Goal: Task Accomplishment & Management: Complete application form

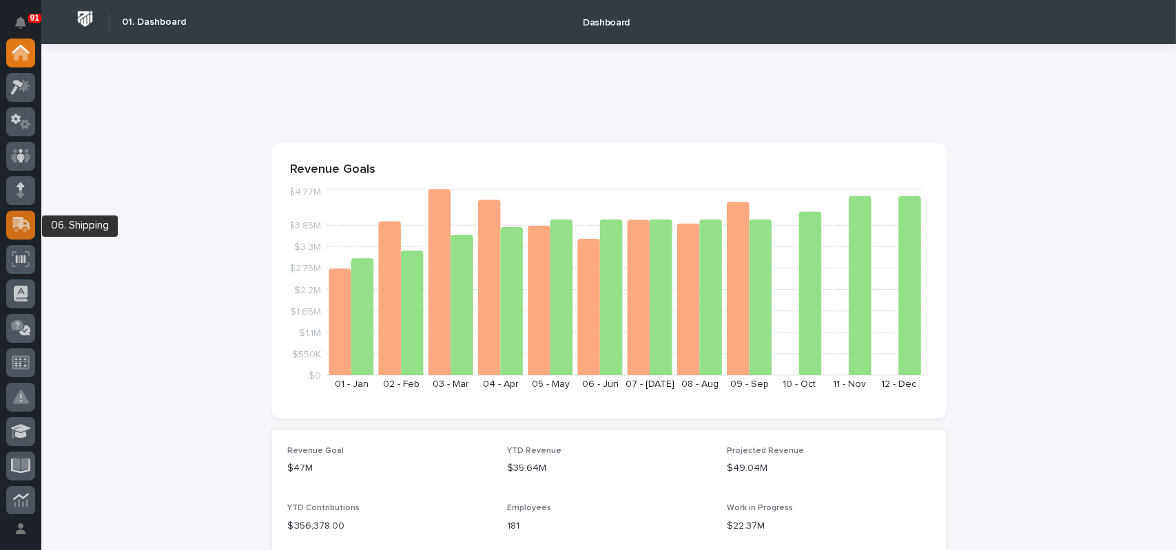
click at [28, 226] on icon at bounding box center [22, 223] width 18 height 13
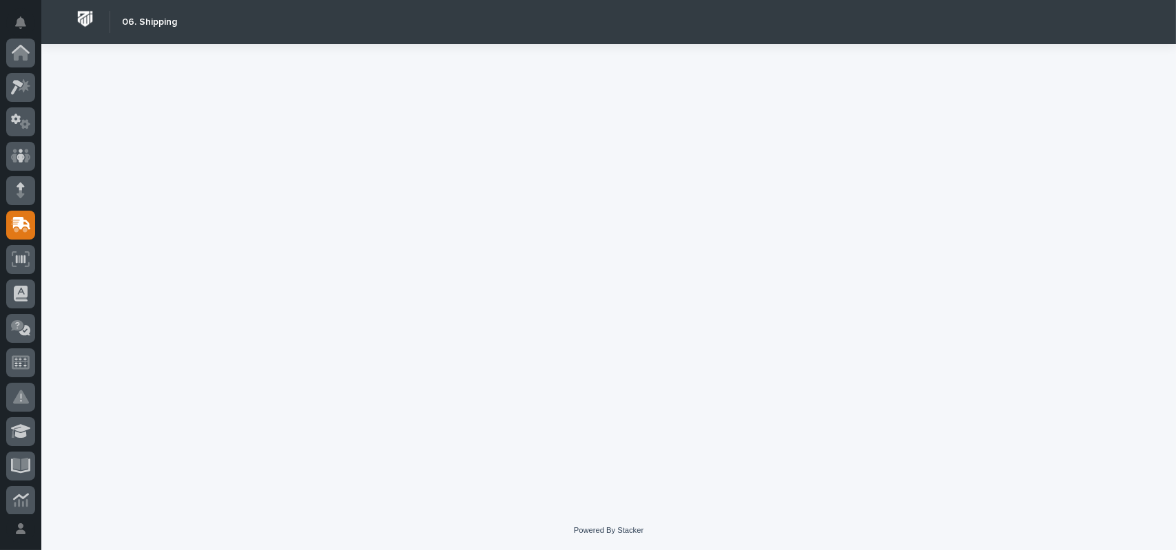
scroll to position [172, 0]
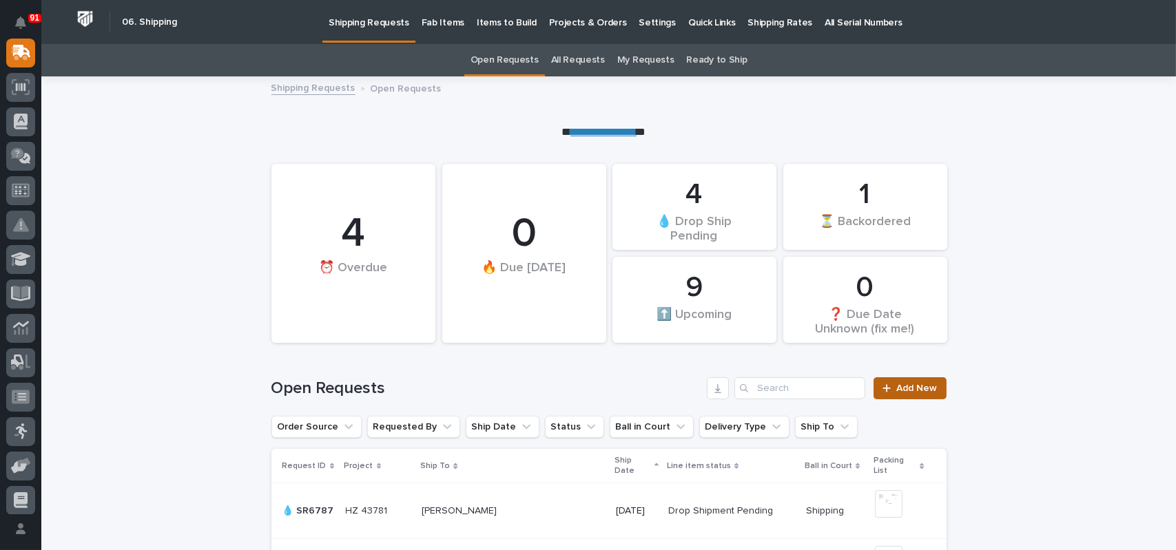
click at [898, 386] on span "Add New" at bounding box center [917, 389] width 41 height 10
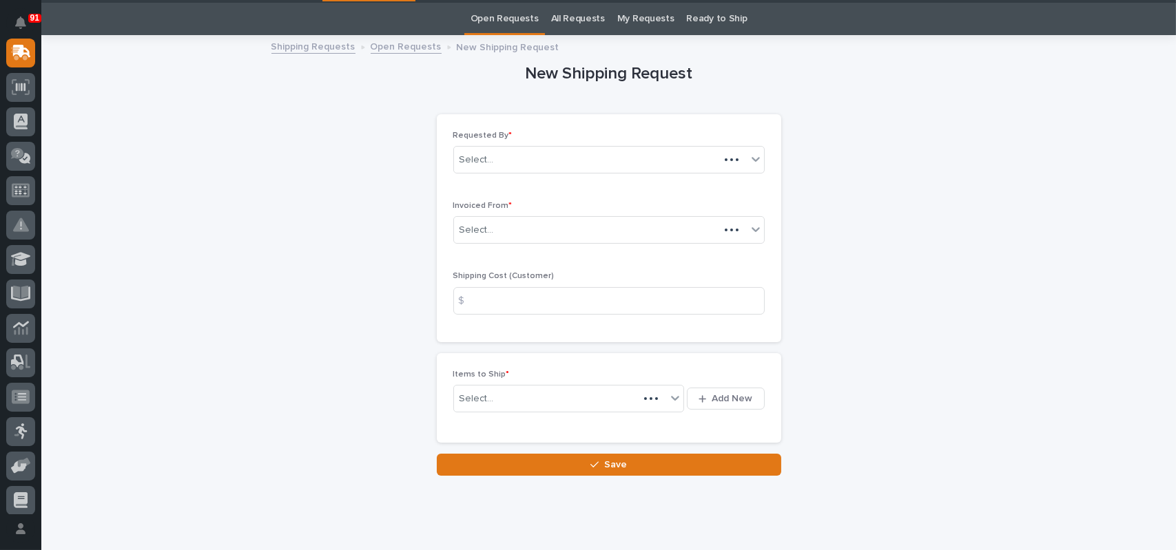
scroll to position [44, 0]
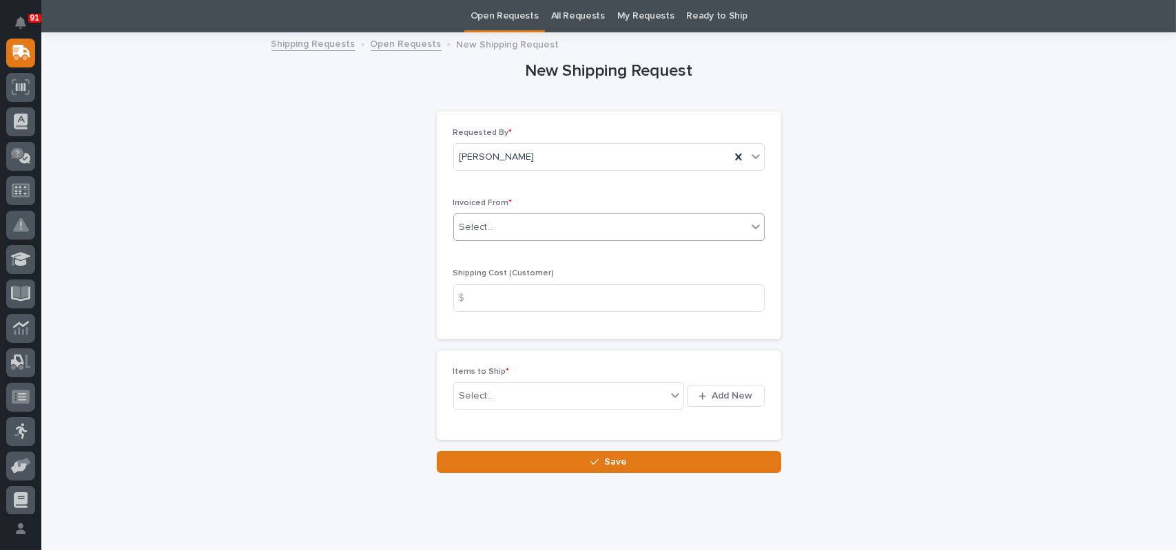
click at [513, 225] on div "Select..." at bounding box center [600, 227] width 293 height 23
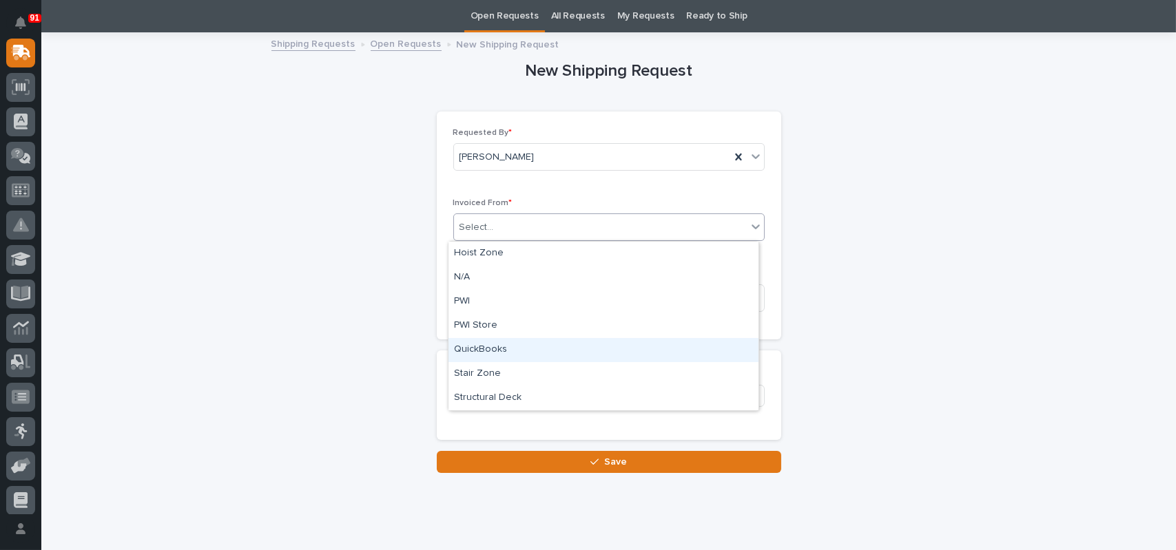
click at [486, 346] on div "QuickBooks" at bounding box center [604, 350] width 310 height 24
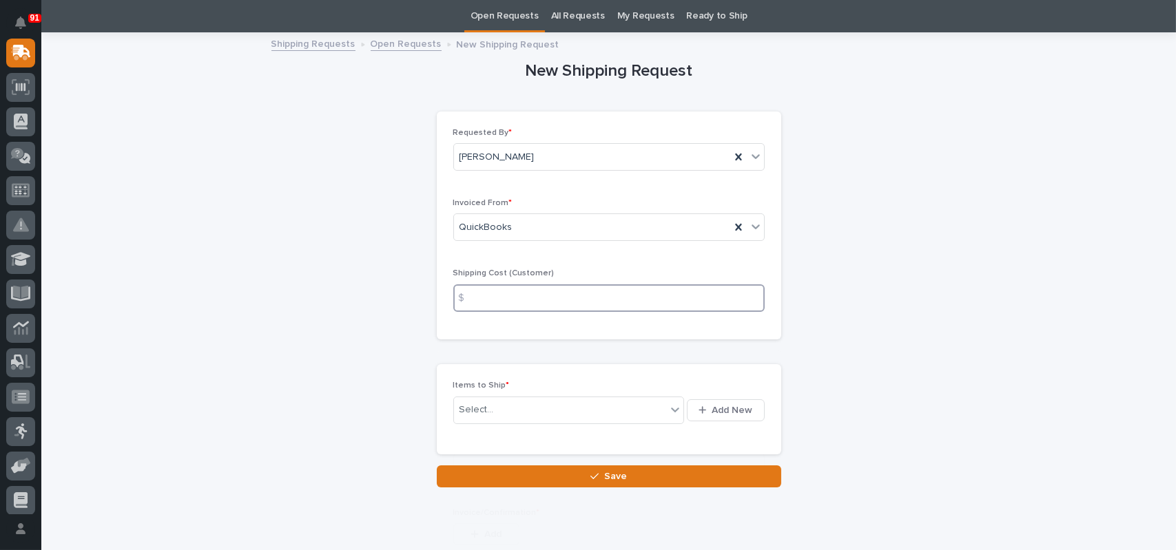
click at [523, 299] on input at bounding box center [608, 299] width 311 height 28
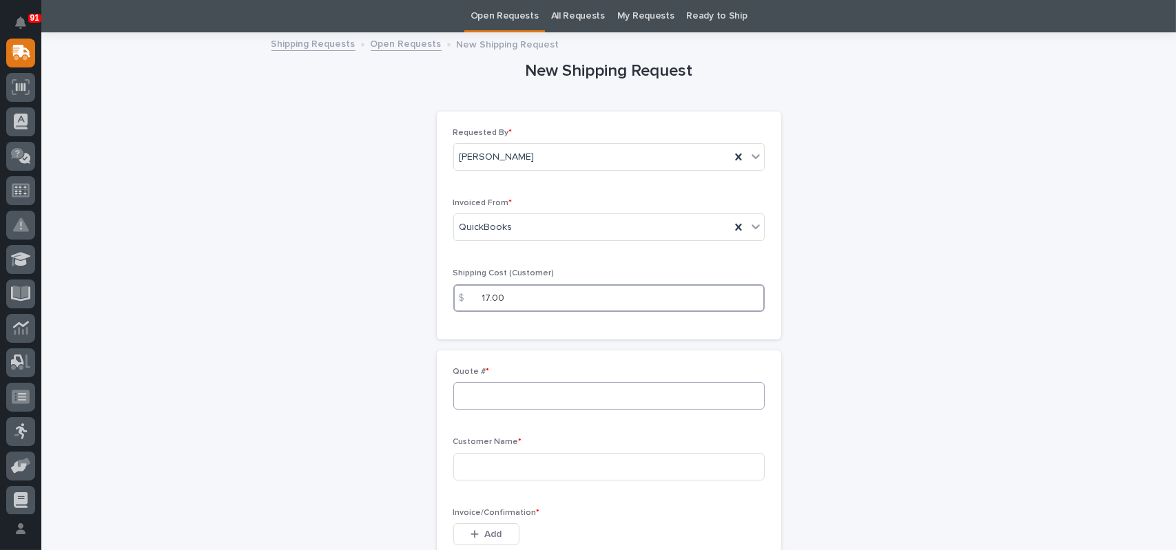
type input "17.00"
click at [499, 398] on input at bounding box center [608, 396] width 311 height 28
type input "137224"
click at [491, 462] on input at bounding box center [608, 467] width 311 height 28
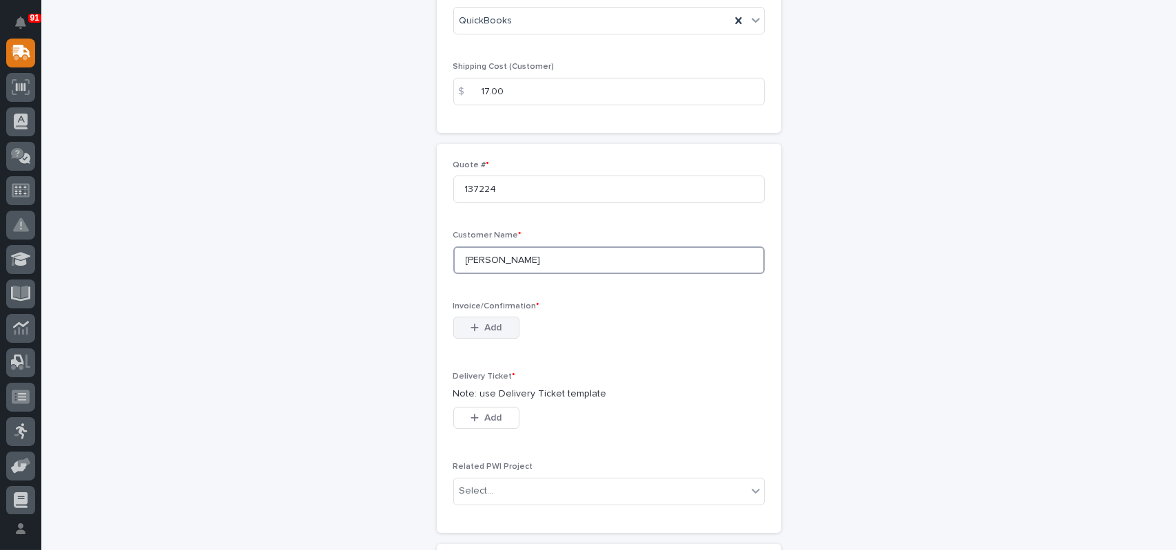
type input "[PERSON_NAME]"
click at [469, 334] on button "Add" at bounding box center [486, 328] width 66 height 22
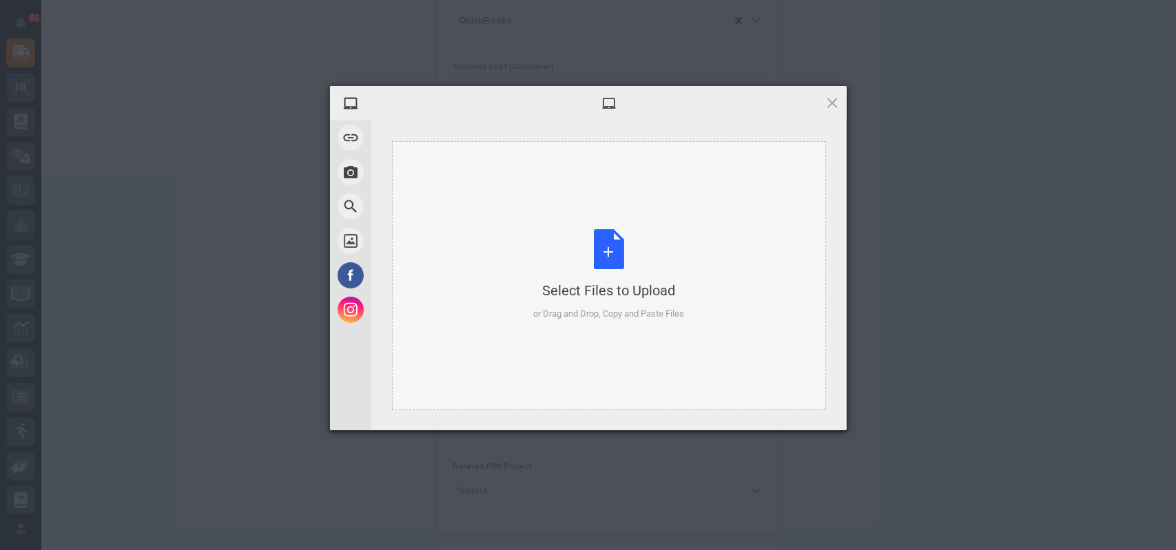
click at [604, 254] on div "Select Files to Upload or Drag and Drop, Copy and Paste Files" at bounding box center [608, 275] width 151 height 92
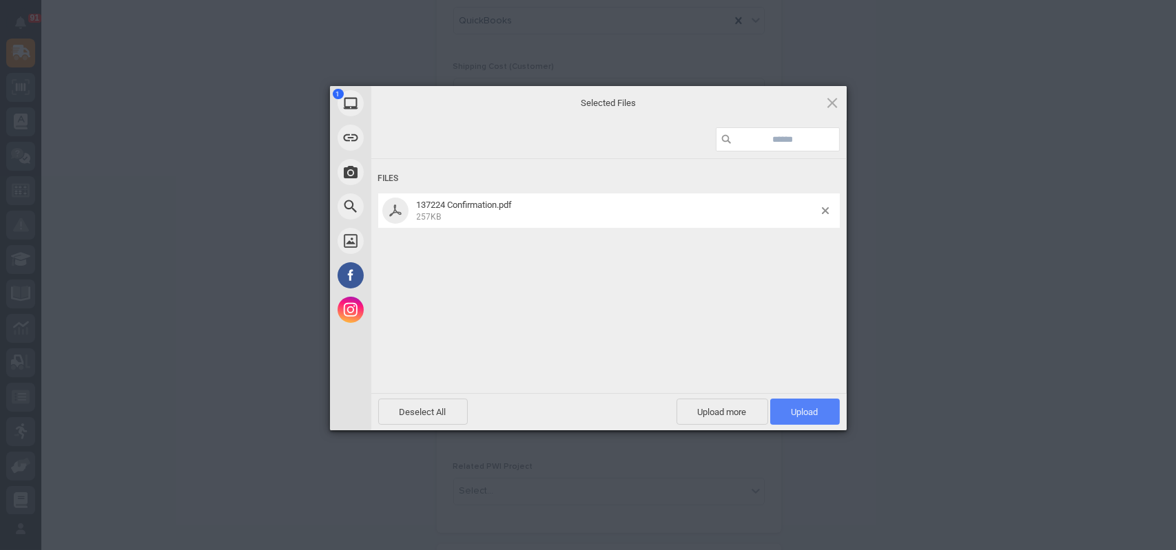
drag, startPoint x: 792, startPoint y: 419, endPoint x: 783, endPoint y: 417, distance: 9.2
click at [792, 419] on span "Upload 1" at bounding box center [805, 412] width 70 height 26
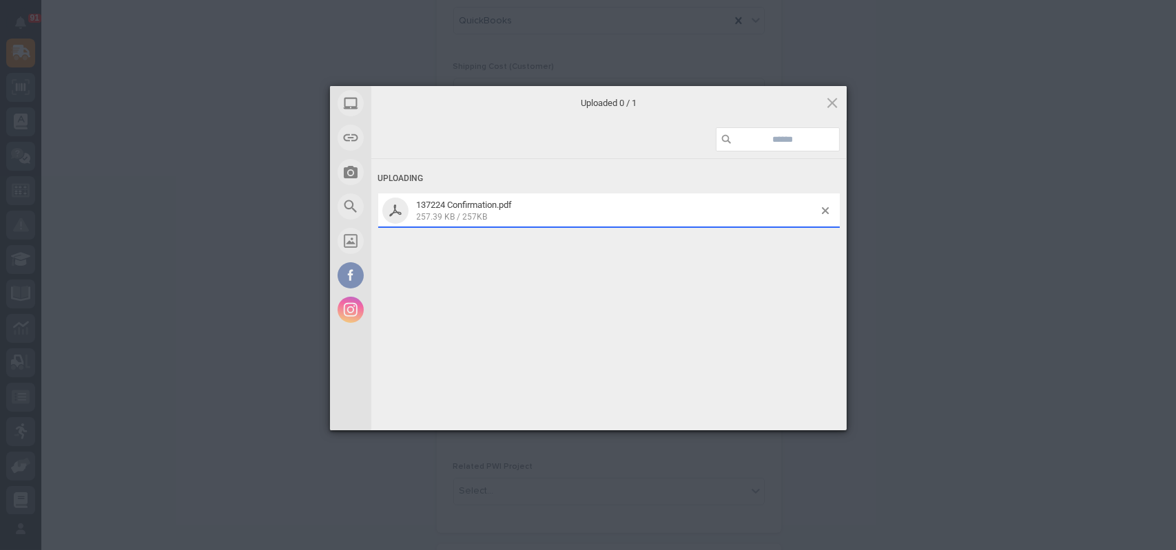
scroll to position [276, 0]
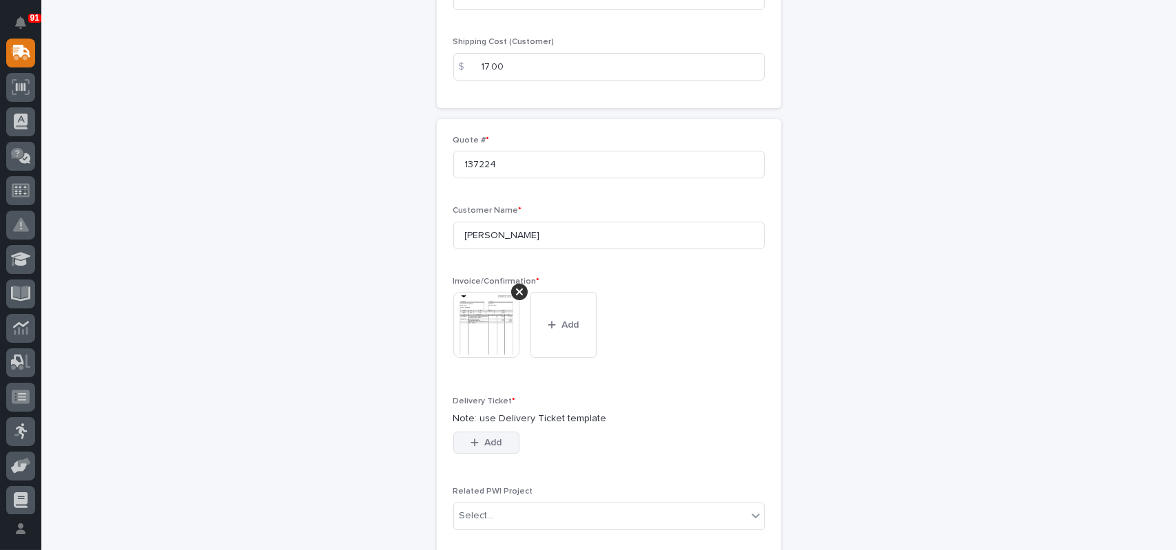
click at [493, 449] on span "Add" at bounding box center [492, 443] width 17 height 12
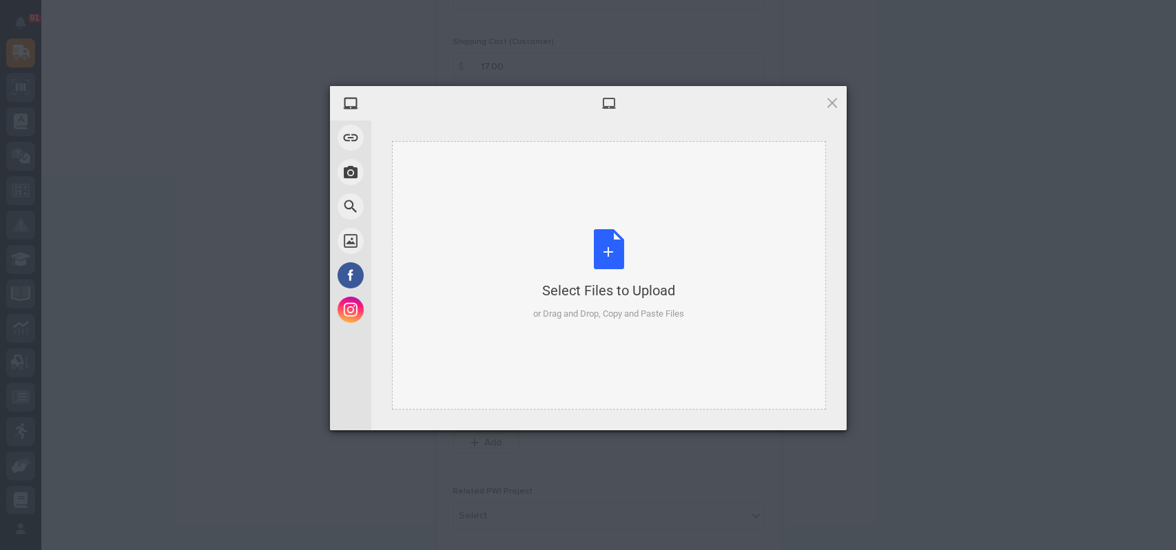
click at [611, 256] on div "Select Files to Upload or Drag and Drop, Copy and Paste Files" at bounding box center [608, 275] width 151 height 92
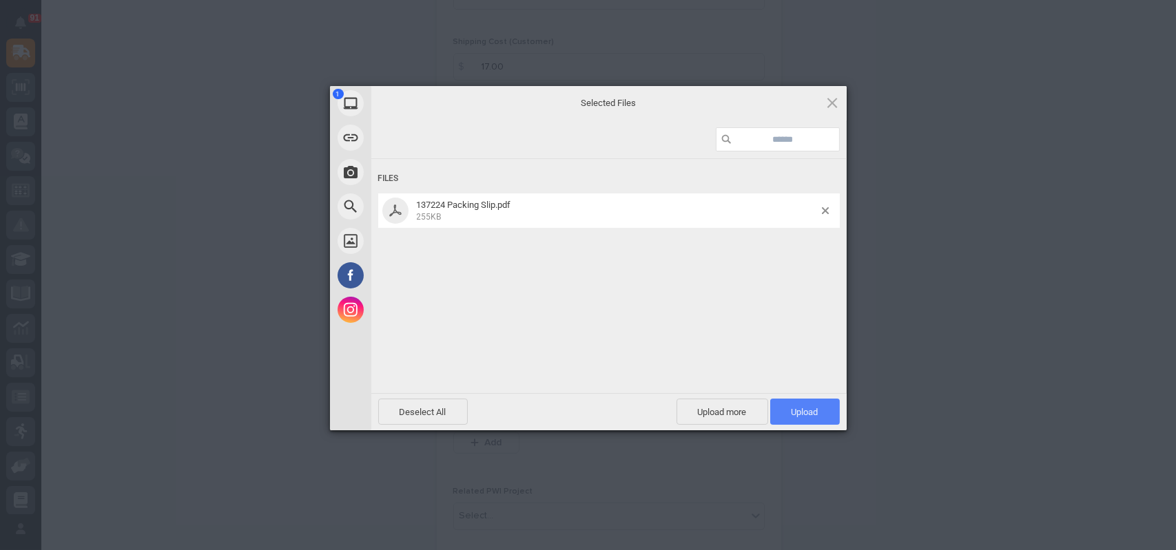
click at [816, 417] on span "Upload 1" at bounding box center [805, 412] width 27 height 10
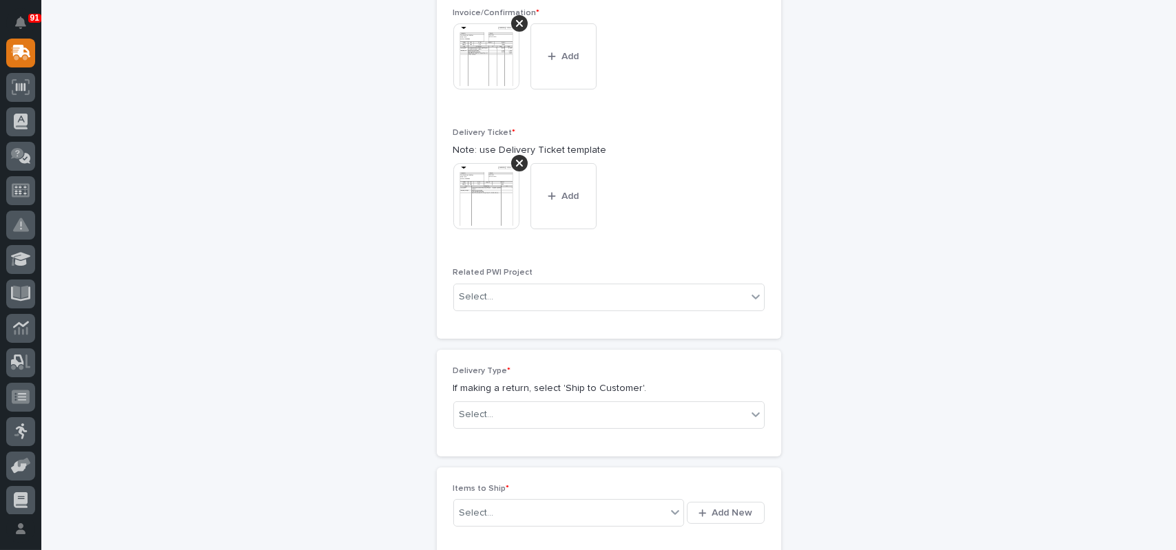
scroll to position [576, 0]
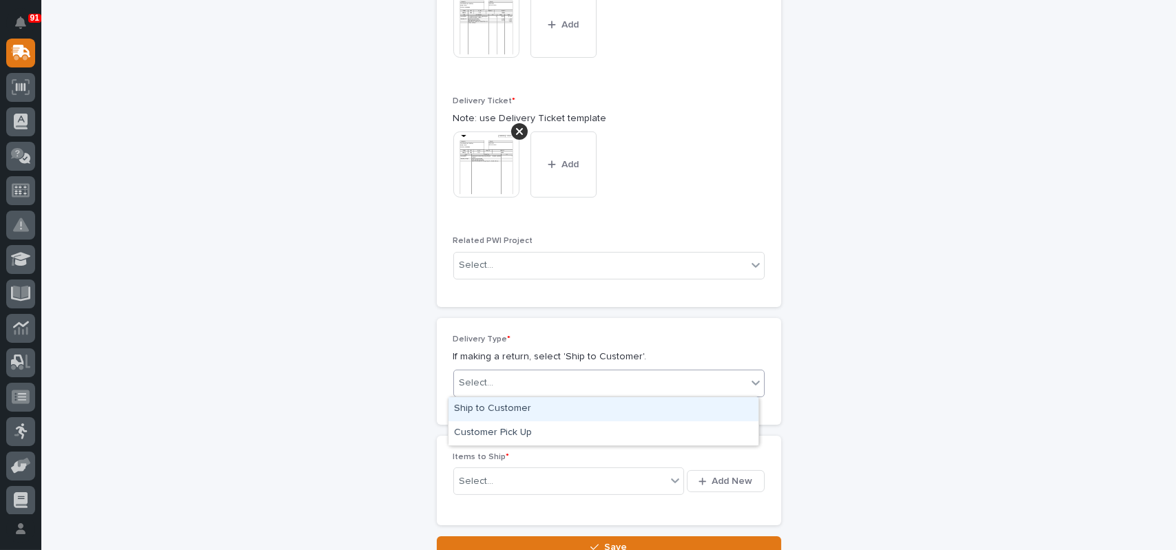
click at [524, 386] on div "Select..." at bounding box center [600, 383] width 293 height 23
click at [504, 413] on div "Ship to Customer" at bounding box center [604, 410] width 310 height 24
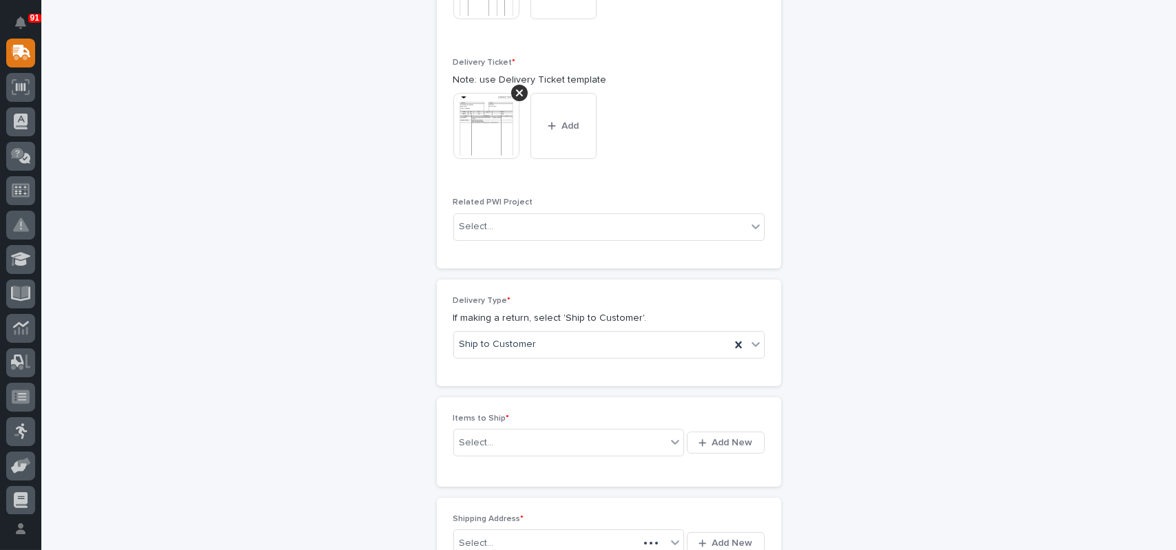
scroll to position [626, 0]
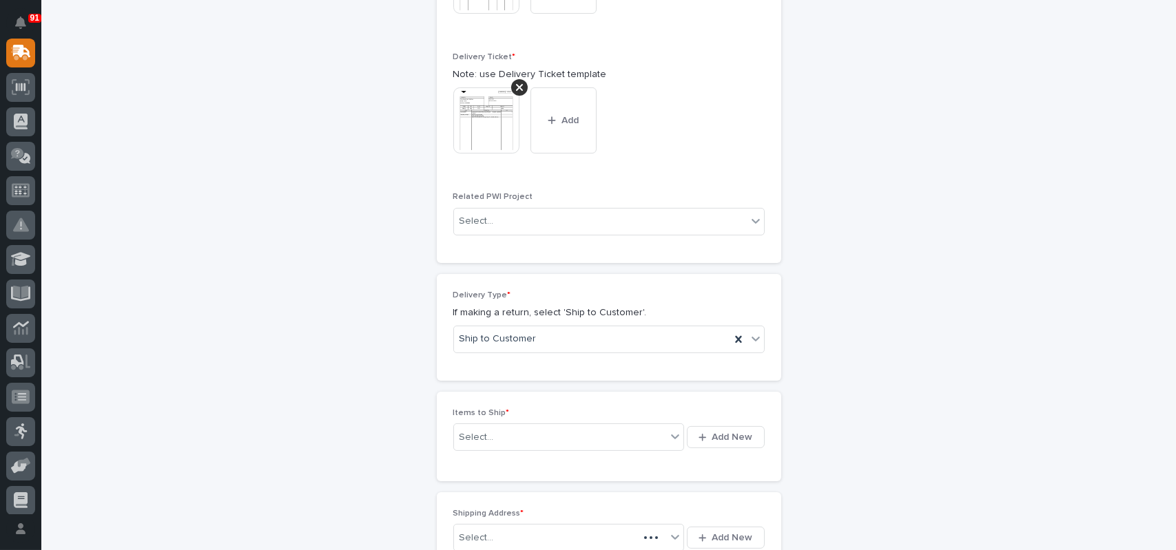
click at [473, 482] on div "Loading... Saving… Items to Ship * Select... Add New" at bounding box center [609, 442] width 344 height 101
click at [693, 430] on button "Add New" at bounding box center [725, 432] width 77 height 22
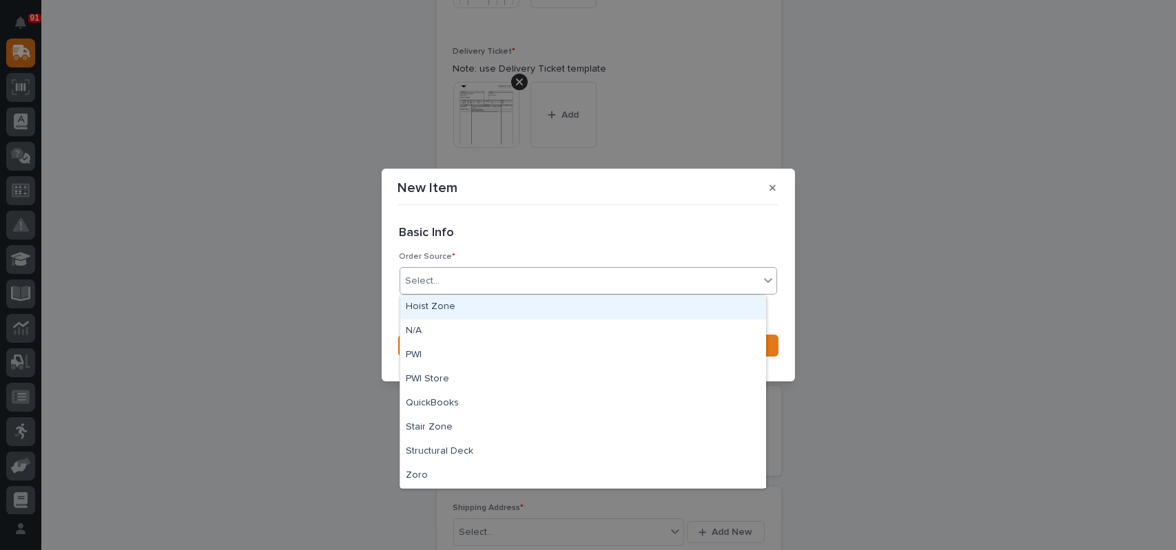
click at [652, 283] on div "Select..." at bounding box center [579, 281] width 359 height 23
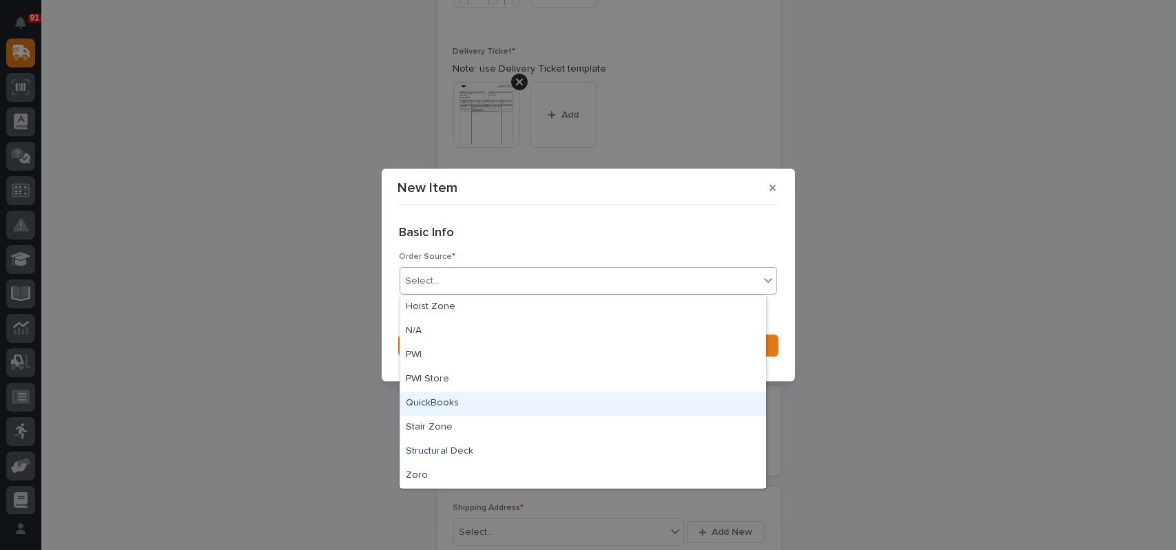
click at [446, 401] on div "QuickBooks" at bounding box center [583, 404] width 366 height 24
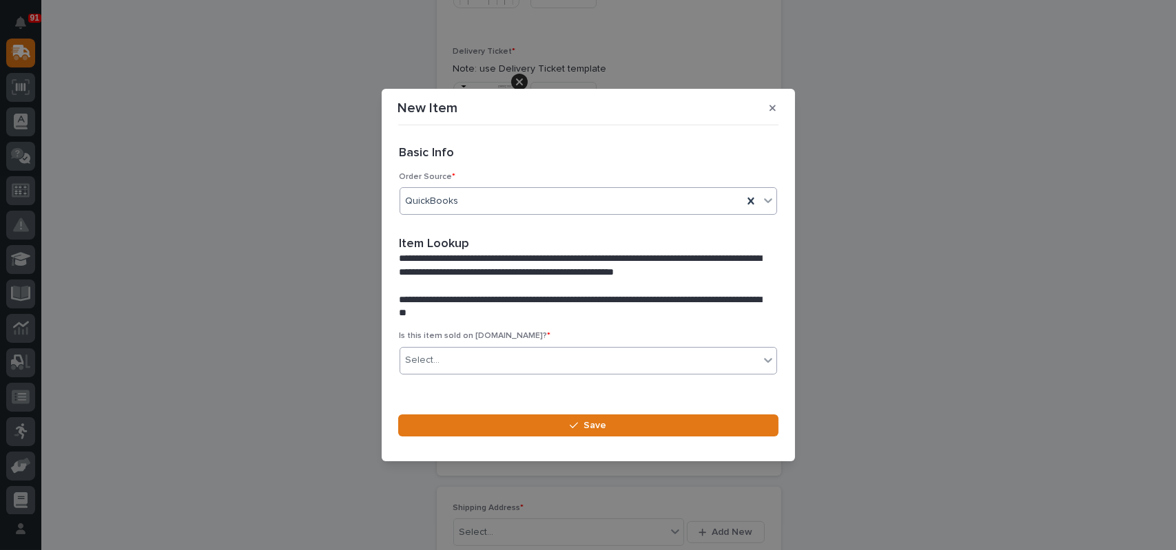
click at [463, 357] on div "Select..." at bounding box center [579, 360] width 359 height 23
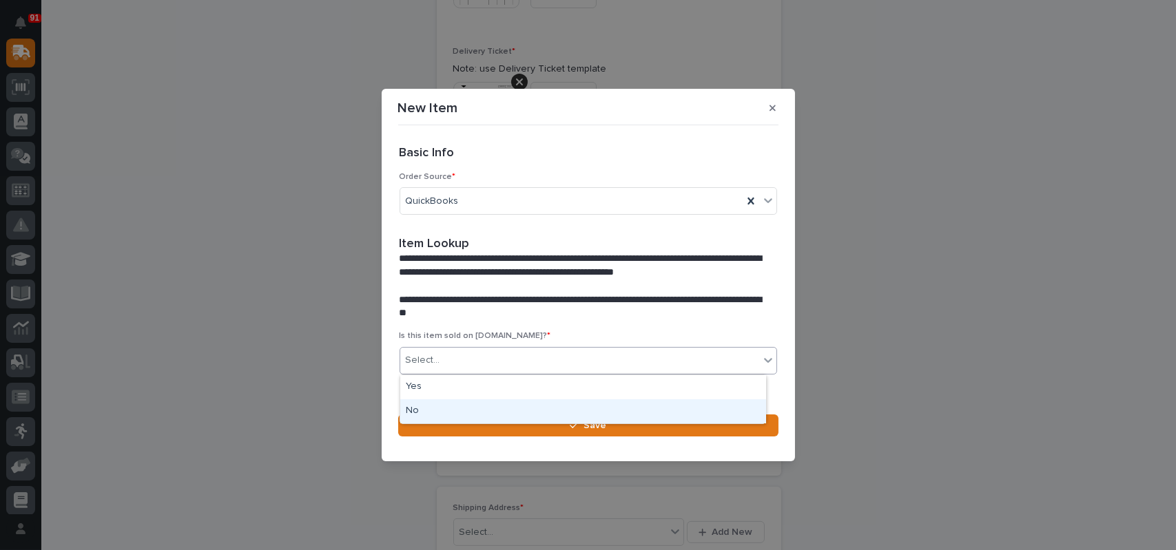
click at [455, 405] on div "No" at bounding box center [583, 412] width 366 height 24
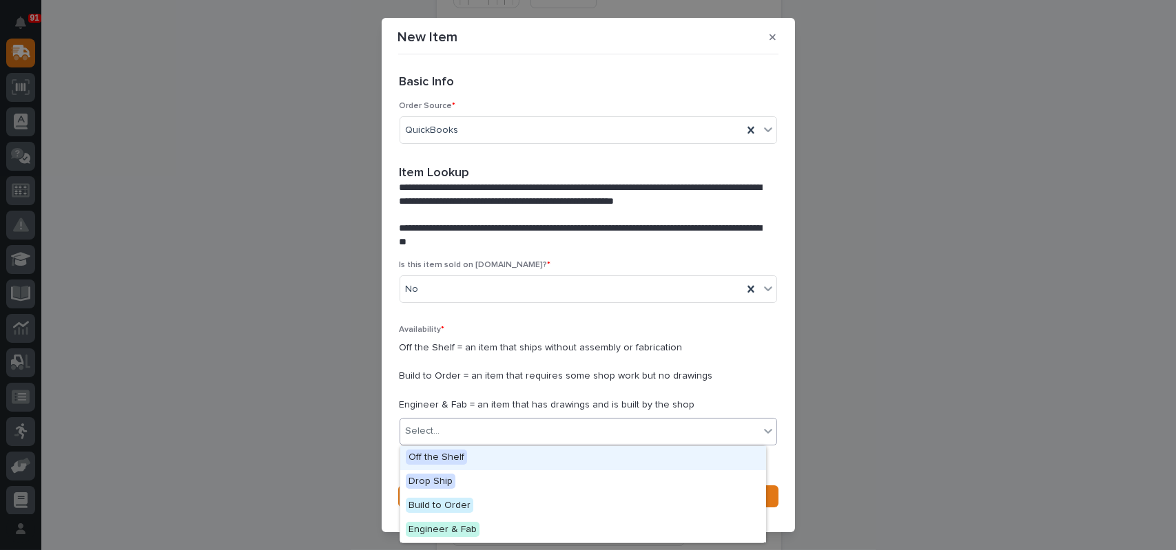
click at [453, 429] on div "Select..." at bounding box center [579, 431] width 359 height 23
click at [447, 456] on span "Off the Shelf" at bounding box center [436, 457] width 61 height 15
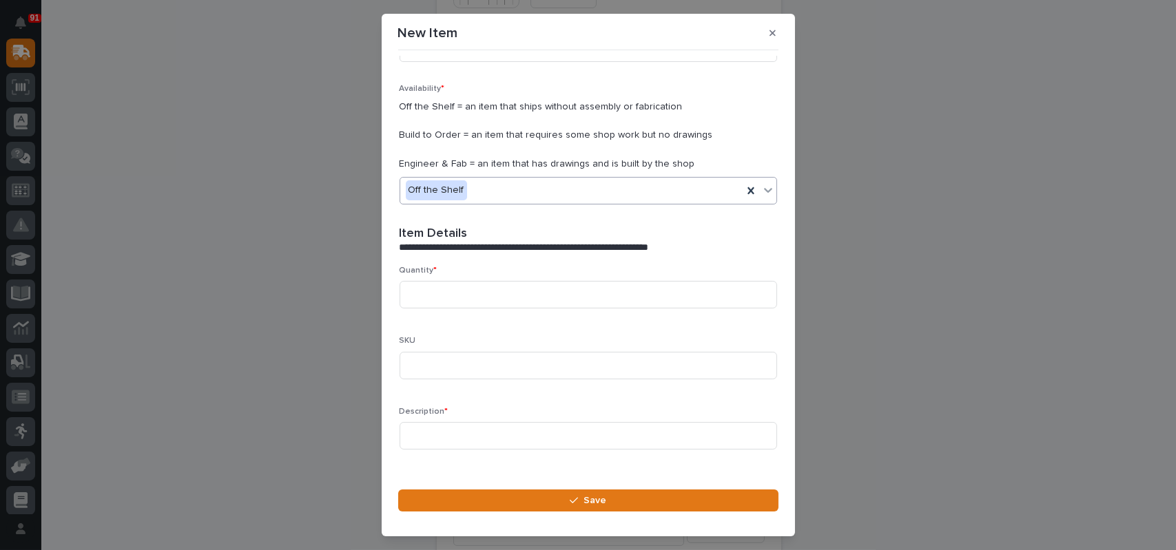
scroll to position [405, 0]
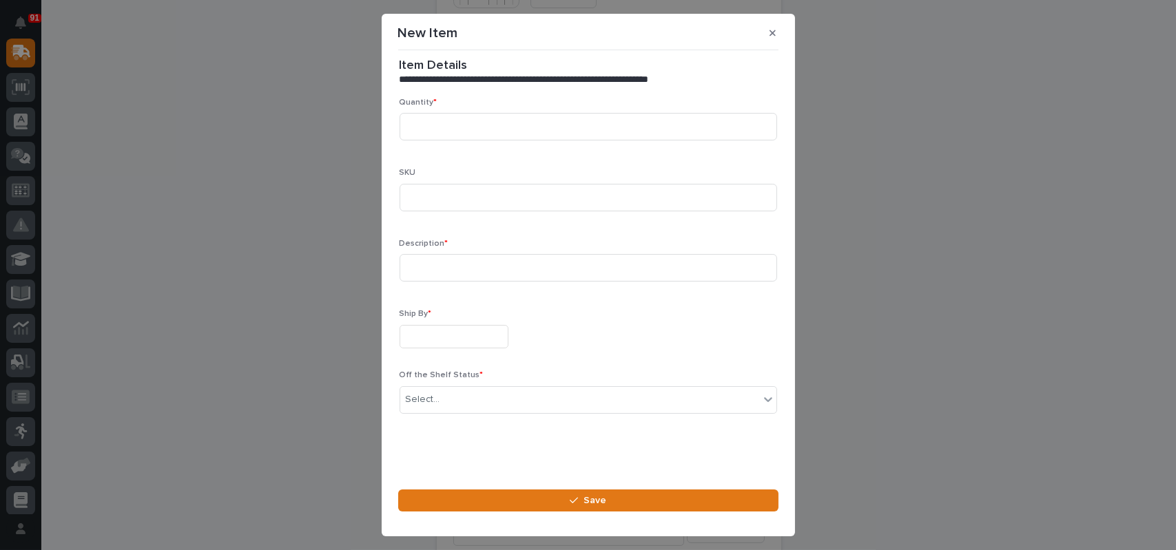
click at [457, 98] on p "Quantity *" at bounding box center [589, 103] width 378 height 10
click at [451, 126] on input at bounding box center [589, 127] width 378 height 28
type input "2"
type input "c"
type input "CXCOB81P"
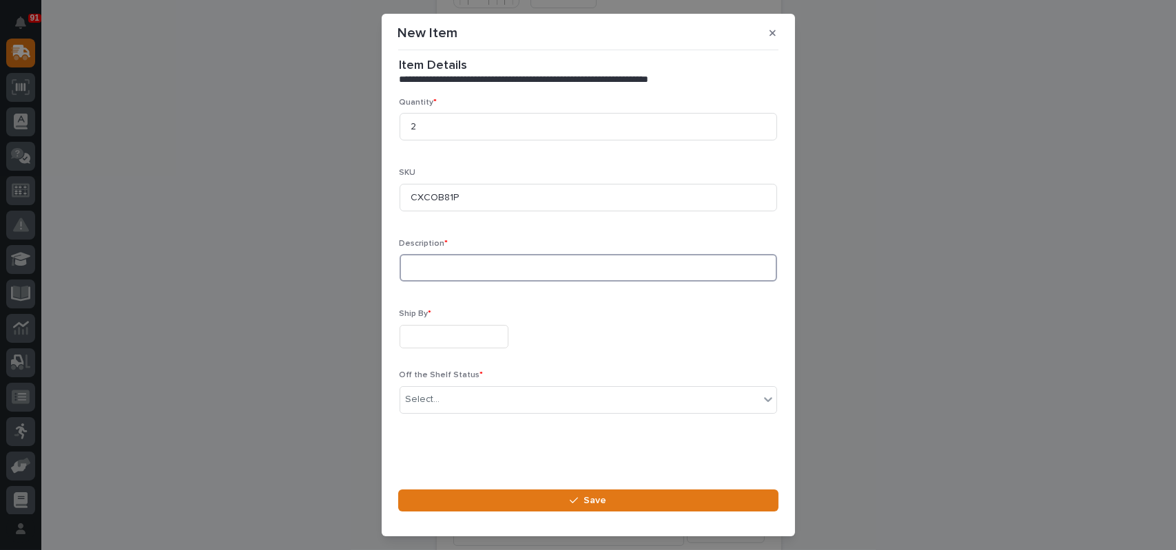
click at [405, 277] on input at bounding box center [589, 268] width 378 height 28
type input "Conductix 80 Pendant"
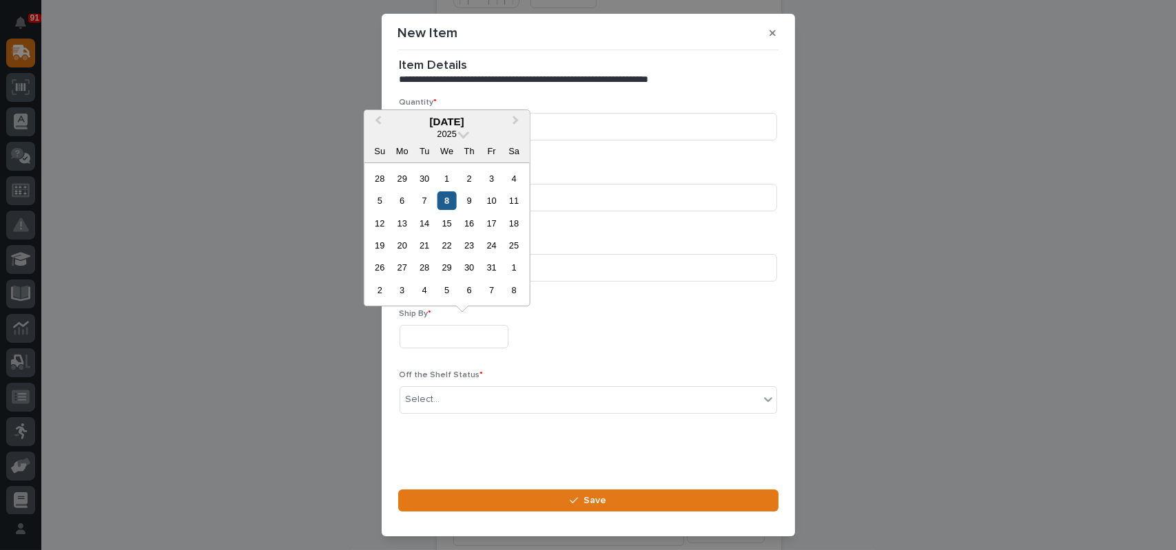
click at [444, 201] on div "8" at bounding box center [446, 201] width 19 height 19
type input "**********"
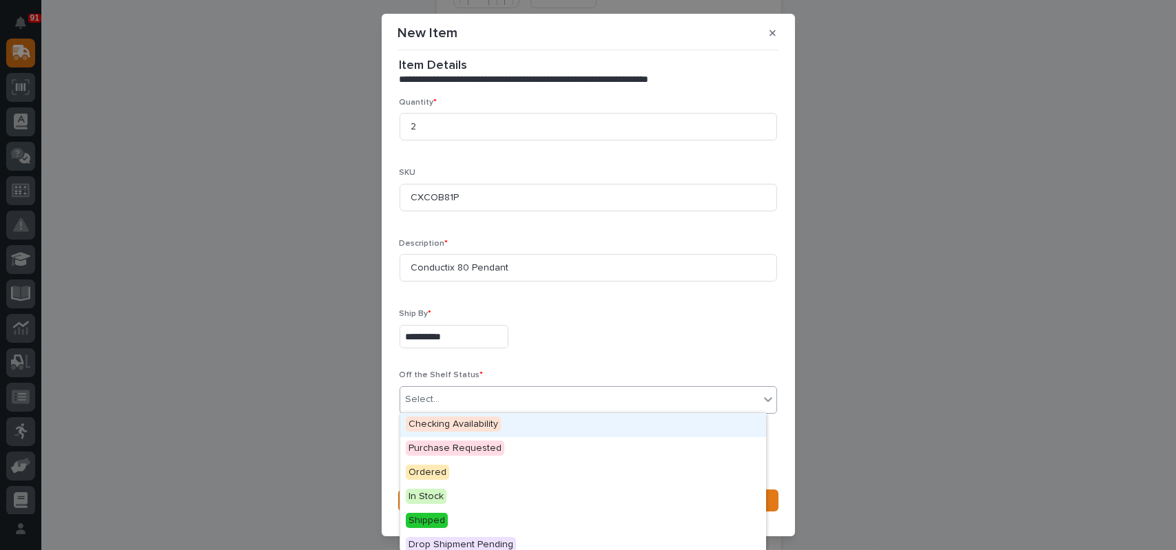
click at [435, 404] on div "Select..." at bounding box center [423, 400] width 34 height 14
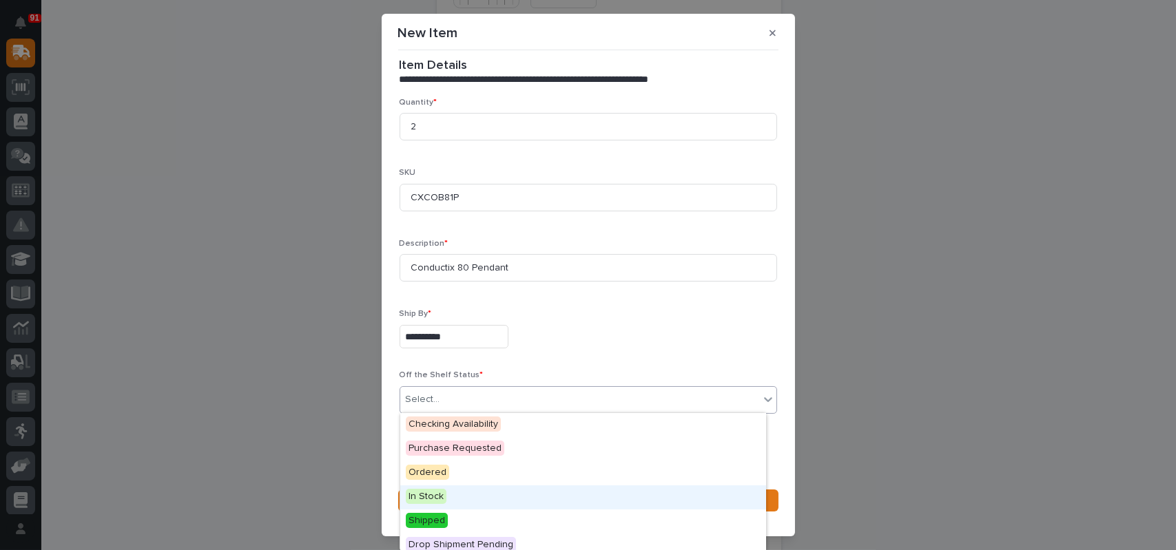
click at [433, 497] on span "In Stock" at bounding box center [426, 496] width 41 height 15
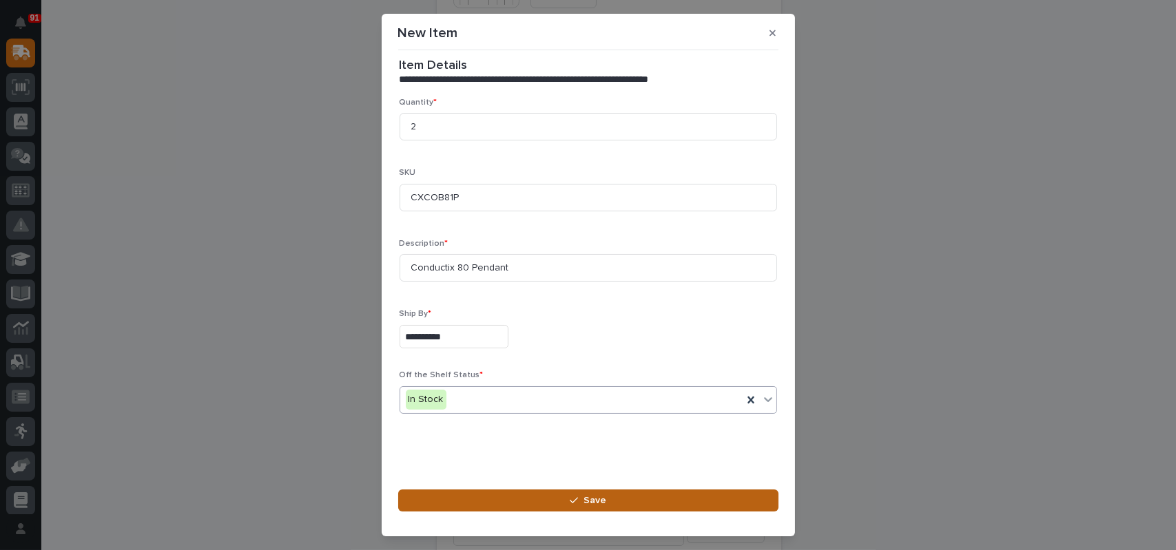
click at [586, 501] on span "Save" at bounding box center [595, 501] width 23 height 12
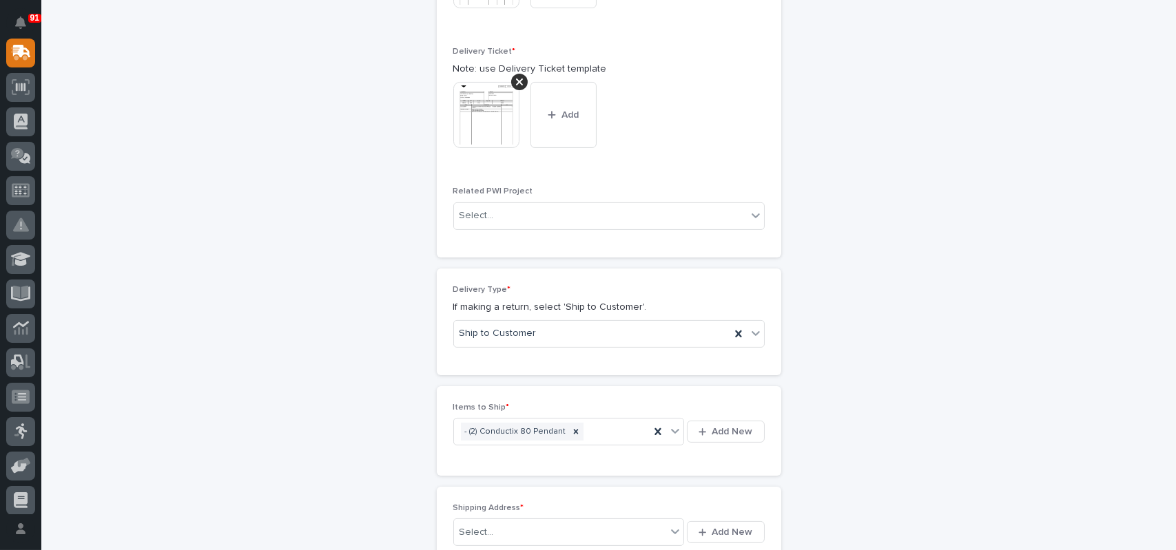
scroll to position [792, 0]
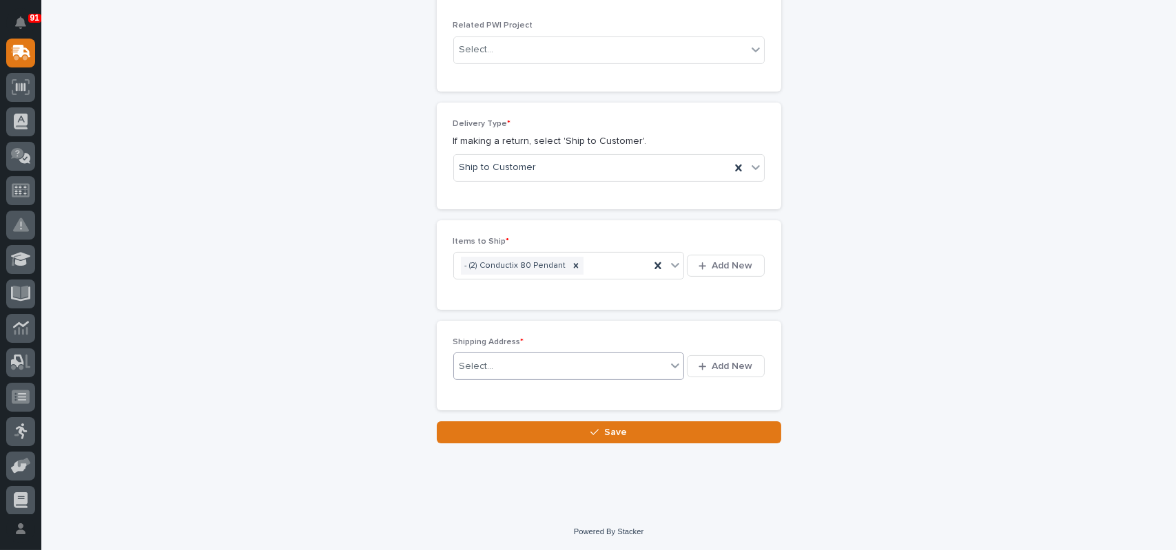
click at [522, 367] on div "Select..." at bounding box center [560, 366] width 213 height 23
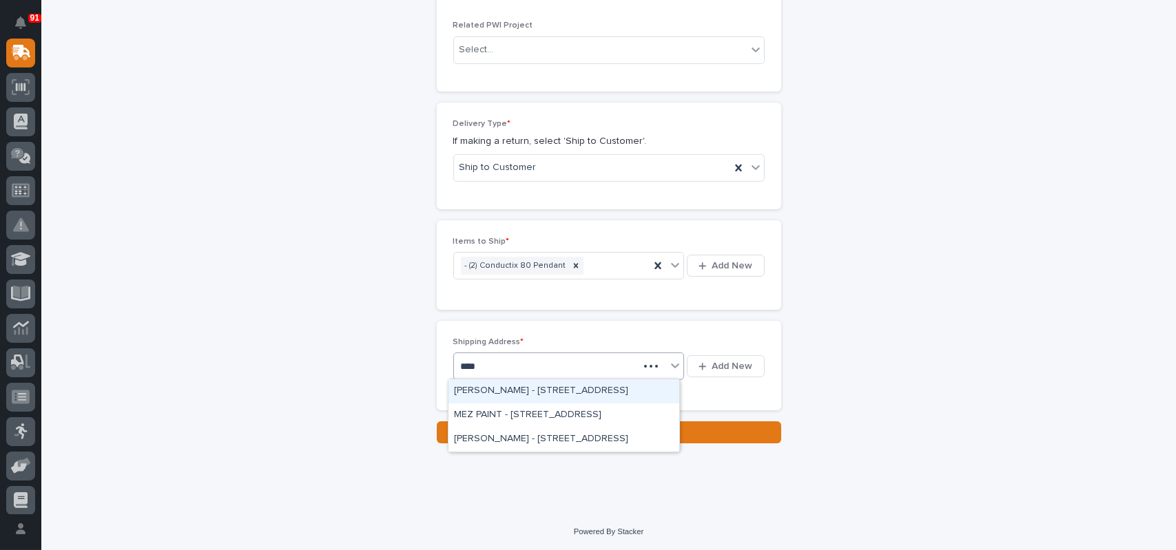
type input "*****"
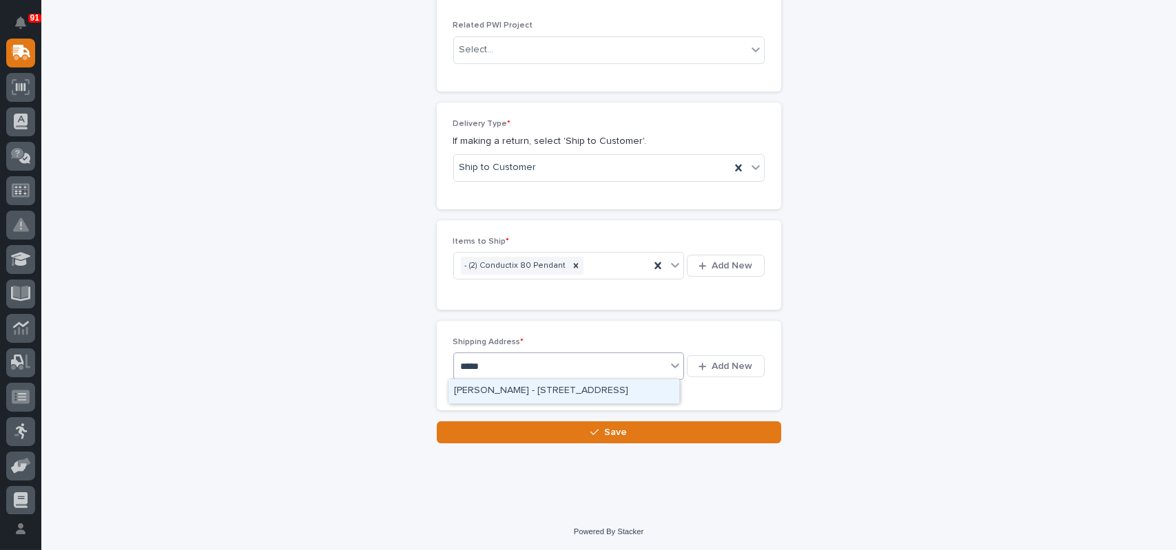
click at [524, 386] on div "[PERSON_NAME] - [STREET_ADDRESS]" at bounding box center [564, 392] width 231 height 24
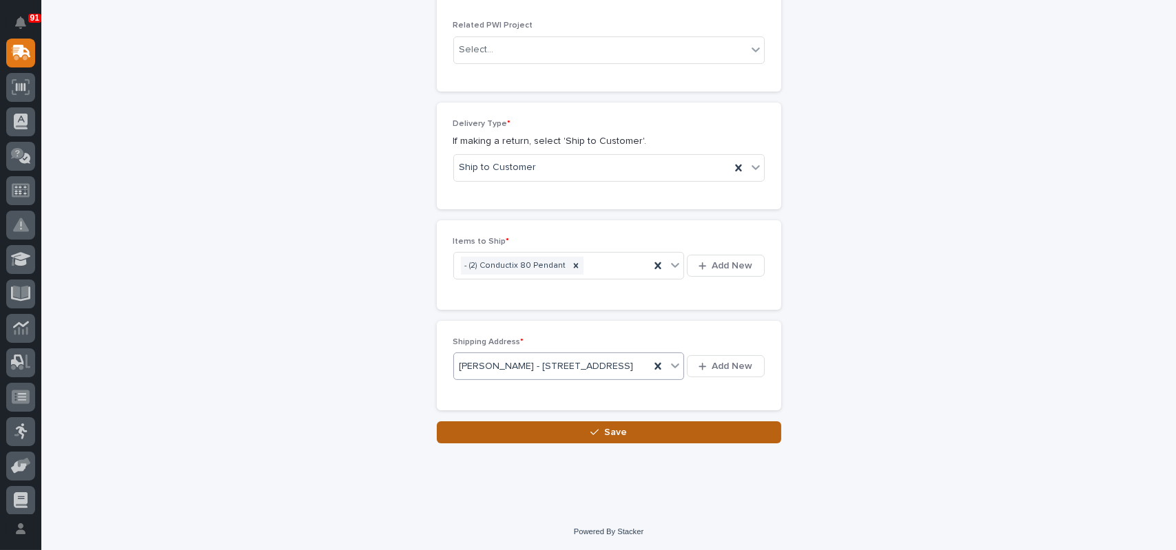
click at [623, 444] on button "Save" at bounding box center [609, 433] width 344 height 22
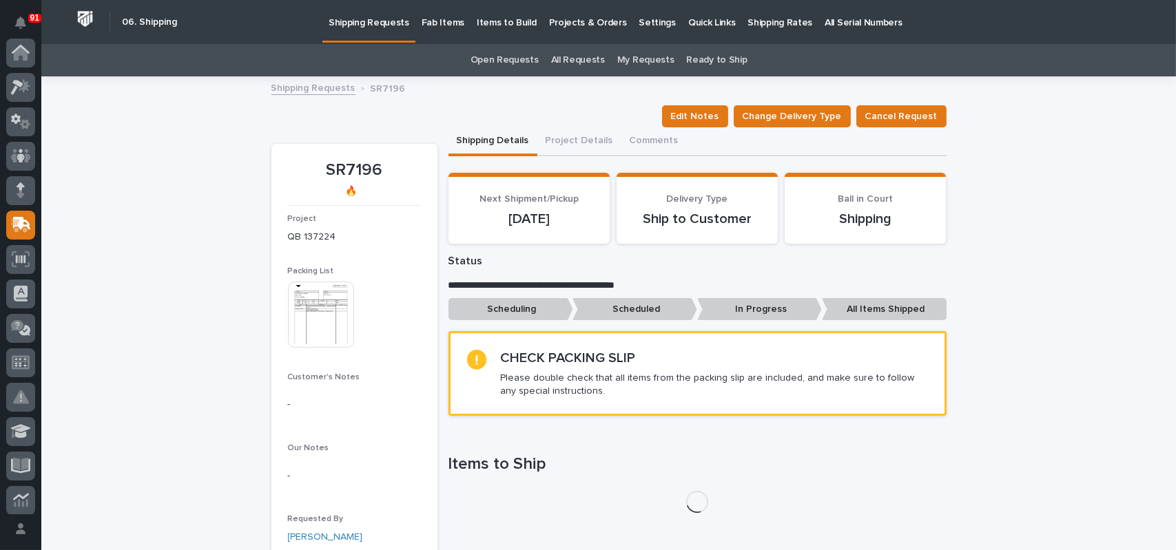
scroll to position [172, 0]
